Goal: Find specific page/section: Find specific page/section

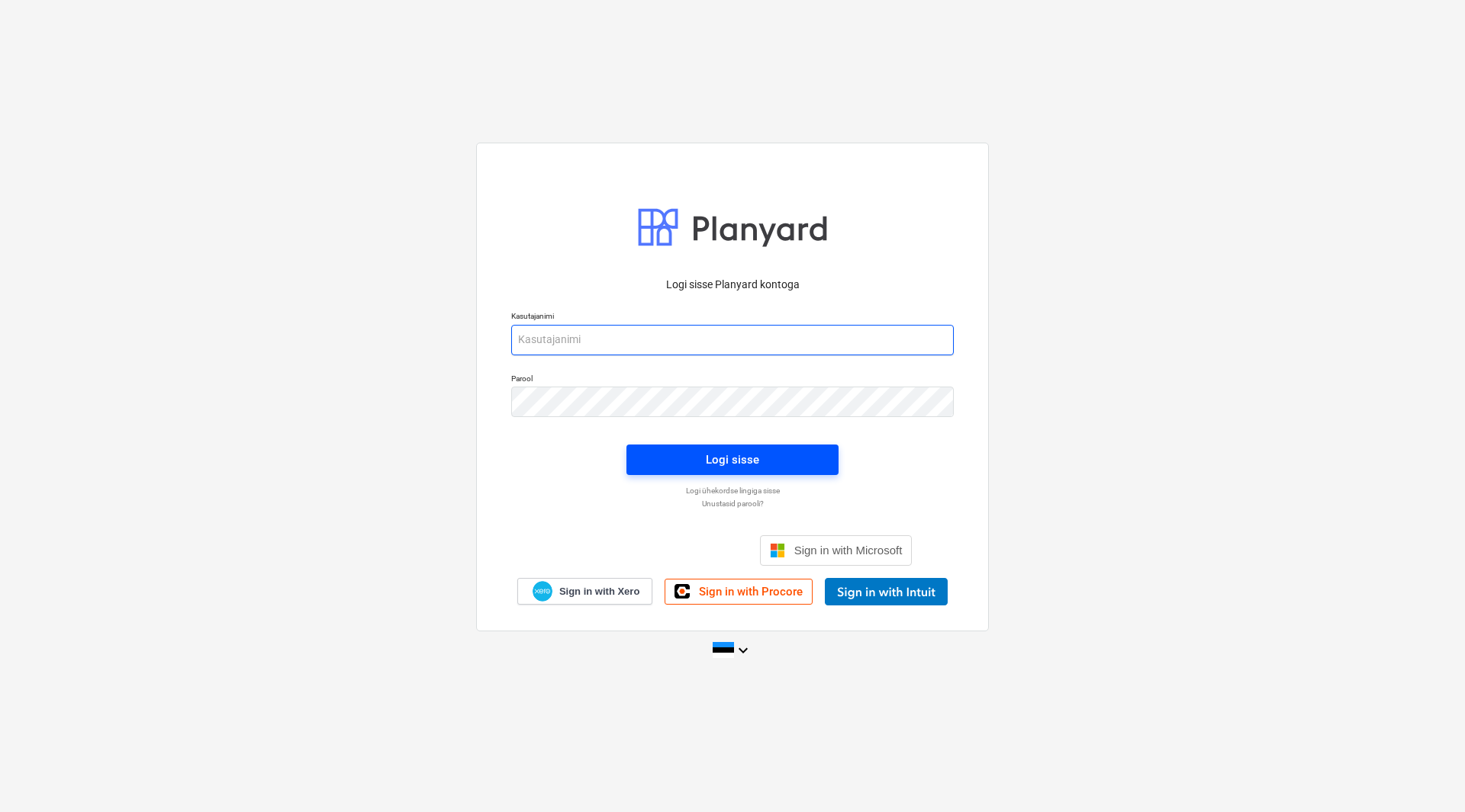
type input "[EMAIL_ADDRESS][DOMAIN_NAME]"
click at [734, 452] on div "Logi sisse" at bounding box center [732, 460] width 54 height 20
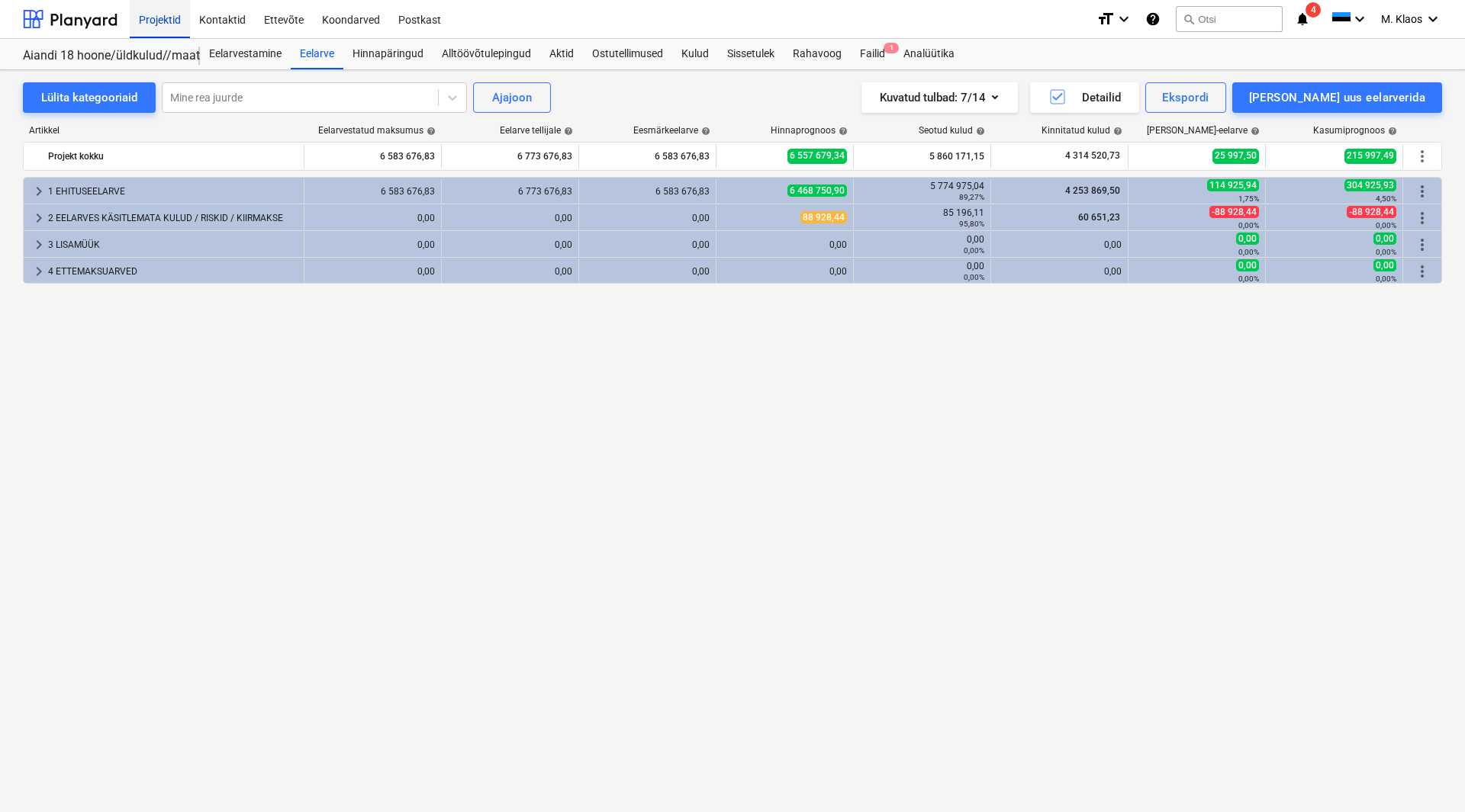
click at [146, 18] on div "Projektid" at bounding box center [160, 18] width 60 height 39
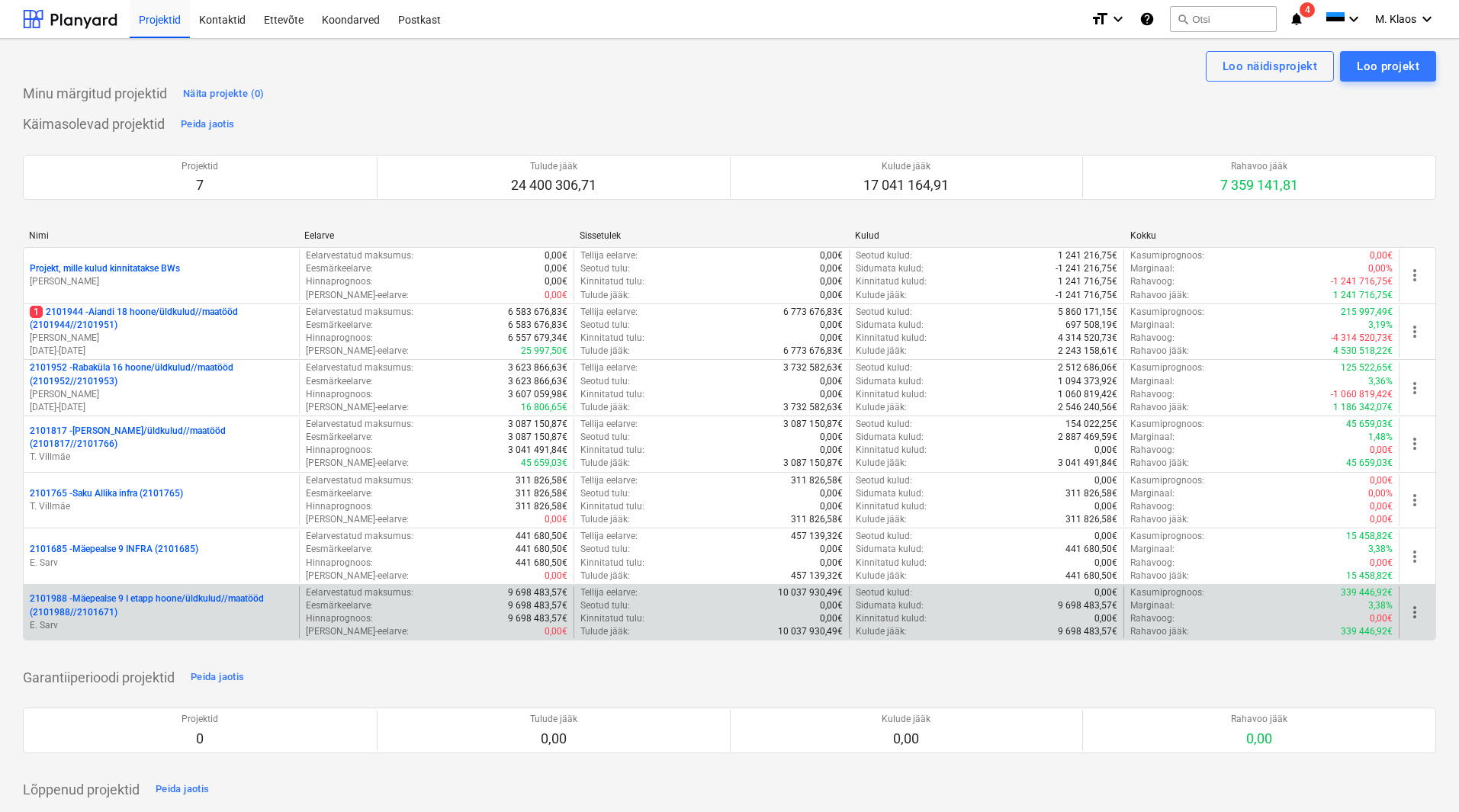
click at [127, 601] on p "2101988 - Mäepealse 9 I etapp hoone/üldkulud//maatööd (2101988//2101671)" at bounding box center [162, 606] width 263 height 26
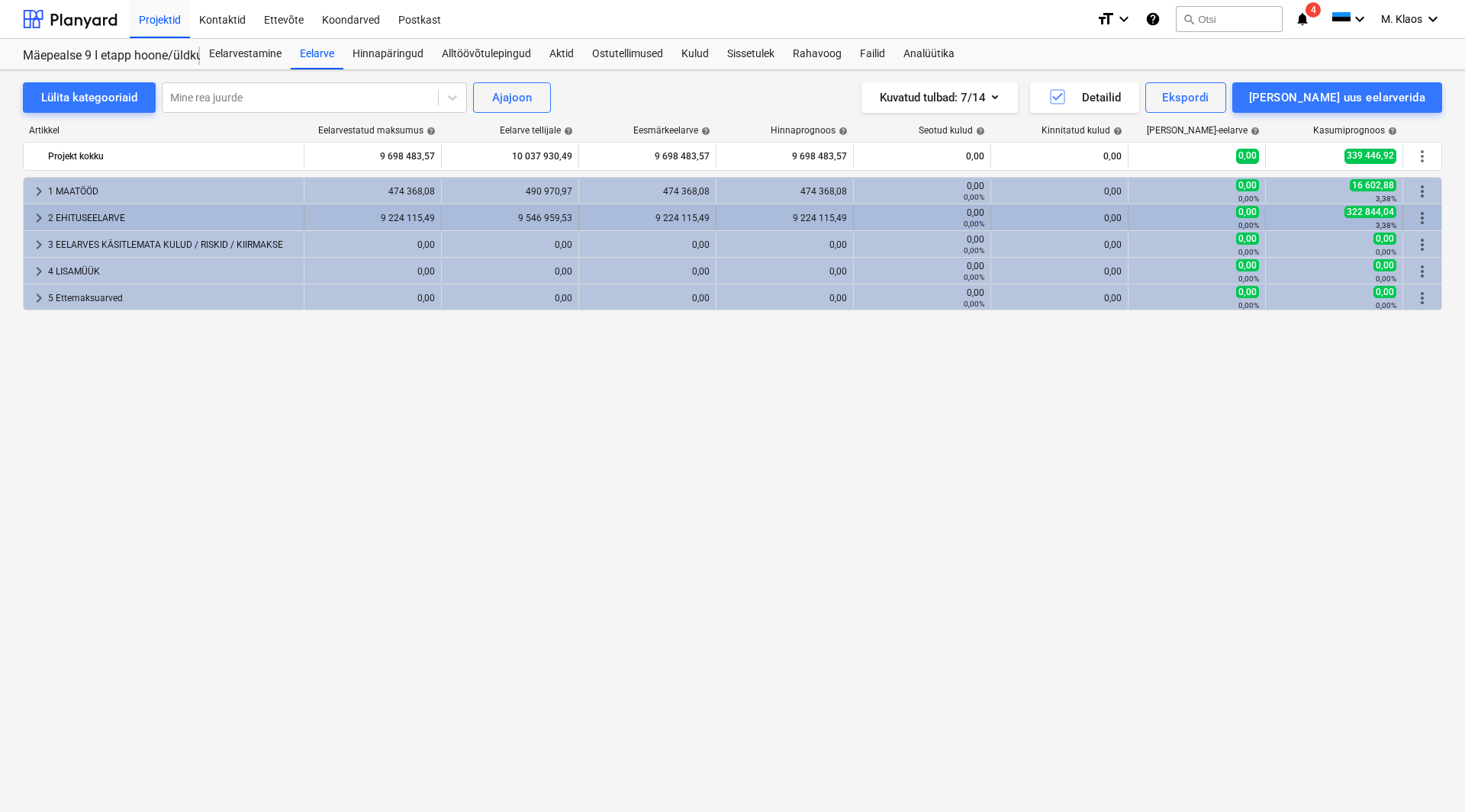
click at [203, 229] on div "keyboard_arrow_right 1 MAATÖÖD 474 368,08 490 970,97 474 368,08 474 368,08 0,00…" at bounding box center [732, 243] width 1419 height 133
